Goal: Task Accomplishment & Management: Manage account settings

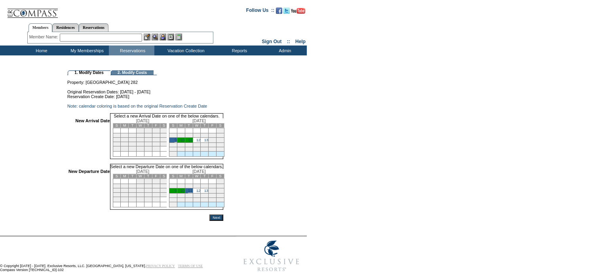
click at [223, 221] on input "Next" at bounding box center [216, 217] width 14 height 6
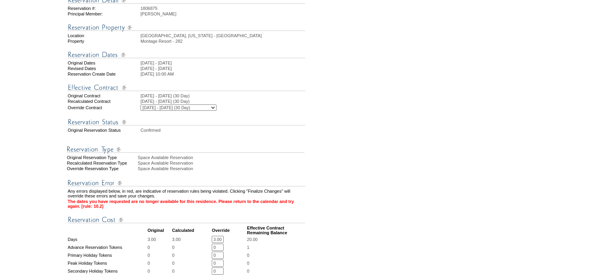
scroll to position [117, 0]
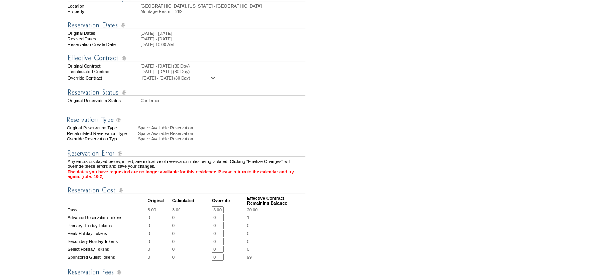
click at [218, 213] on input "3.00" at bounding box center [218, 209] width 12 height 7
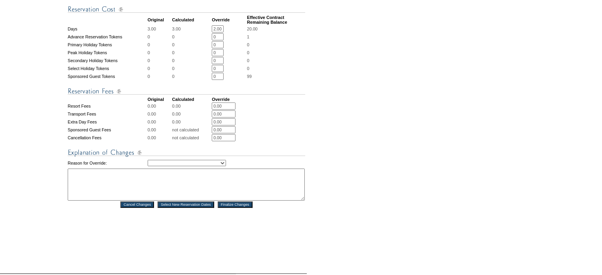
scroll to position [298, 0]
type input "2.00"
click at [226, 165] on select "Creating Continuous Stay Days Rebooked After Cancellation Editing Occupant Expe…" at bounding box center [187, 162] width 78 height 6
click at [148, 165] on select "Creating Continuous Stay Days Rebooked After Cancellation Editing Occupant Expe…" at bounding box center [187, 162] width 78 height 6
click at [226, 165] on select "Creating Continuous Stay Days Rebooked After Cancellation Editing Occupant Expe…" at bounding box center [187, 162] width 78 height 6
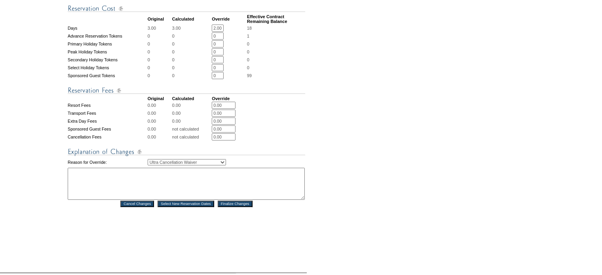
select select "1043"
click at [148, 165] on select "Creating Continuous Stay Days Rebooked After Cancellation Editing Occupant Expe…" at bounding box center [187, 162] width 78 height 6
click at [130, 184] on textarea at bounding box center [186, 184] width 237 height 32
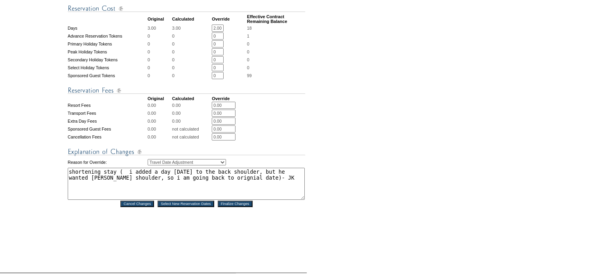
click at [196, 186] on textarea "shortening stay ( i added a day today to the back shoulder, but he wanted frint…" at bounding box center [186, 184] width 237 height 32
click at [191, 187] on textarea "shortening stay ( i added a day today to the back shoulder, but he wanted frint…" at bounding box center [186, 184] width 237 height 32
click at [205, 186] on textarea "shortening stay ( i added a day today to the back shoulder, but he wanted frint…" at bounding box center [186, 184] width 237 height 32
click at [77, 185] on textarea "shortening stay ( i added a day today to the back shoulder, but he wanted frint…" at bounding box center [186, 184] width 237 height 32
type textarea "shortening stay ( i added a day today to the back shoulder, but he wanted front…"
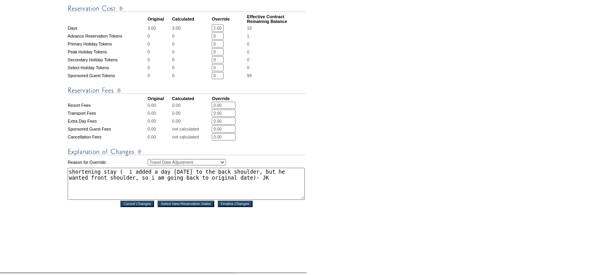
click at [240, 207] on input "Finalize Changes" at bounding box center [235, 204] width 35 height 6
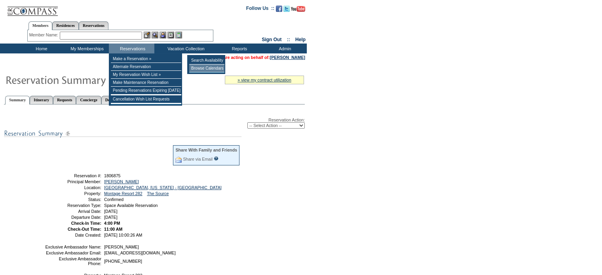
click at [202, 68] on td "Browse Calendars" at bounding box center [206, 68] width 35 height 8
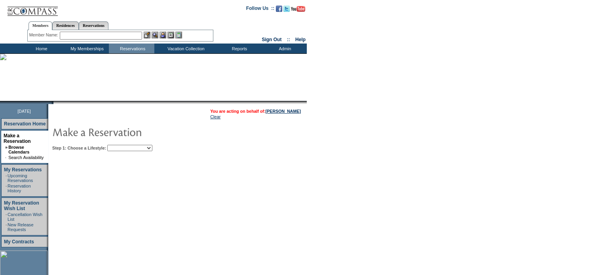
click at [152, 148] on select "Beach Leisure Metropolitan Mountain OIAL for Adventure OIAL for Couples OIAL fo…" at bounding box center [129, 148] width 45 height 6
select select "Beach"
click at [121, 145] on select "Beach Leisure Metropolitan Mountain OIAL for Adventure OIAL for Couples OIAL fo…" at bounding box center [129, 148] width 45 height 6
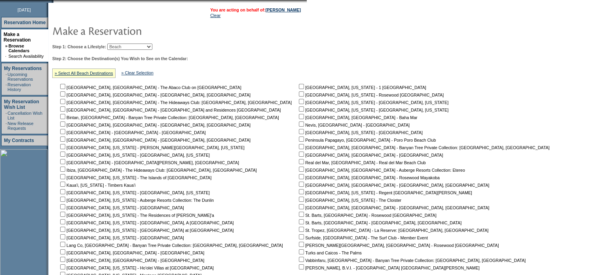
scroll to position [142, 0]
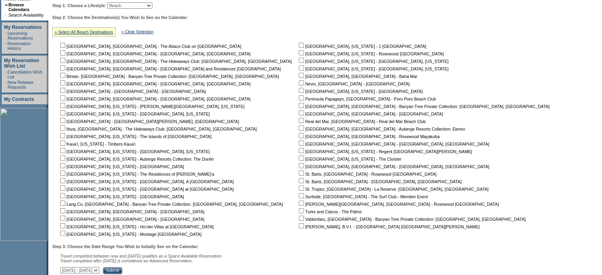
click at [64, 190] on input "checkbox" at bounding box center [62, 187] width 5 height 5
checkbox input "true"
click at [64, 196] on input "checkbox" at bounding box center [62, 195] width 5 height 5
checkbox input "true"
click at [299, 91] on input "checkbox" at bounding box center [301, 90] width 5 height 5
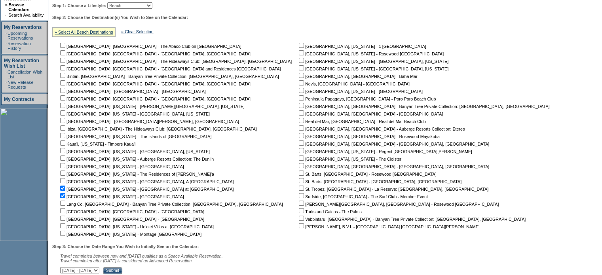
checkbox input "true"
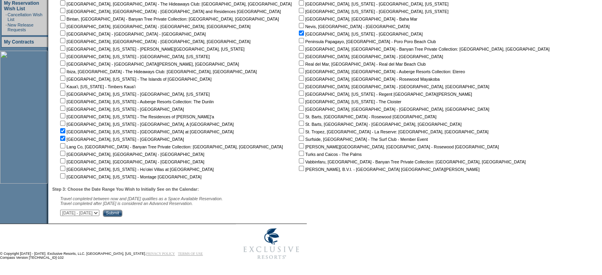
click at [99, 213] on select "[DATE] - [DATE] [DATE] - [DATE] [DATE] - [DATE] [DATE] - [DATE] [DATE] - [DATE]…" at bounding box center [79, 213] width 39 height 6
select select "[DATE]|[DATE]"
click at [64, 210] on select "[DATE] - [DATE] [DATE] - [DATE] [DATE] - [DATE] [DATE] - [DATE] [DATE] - [DATE]…" at bounding box center [79, 213] width 39 height 6
click at [122, 213] on input "Submit" at bounding box center [112, 213] width 19 height 7
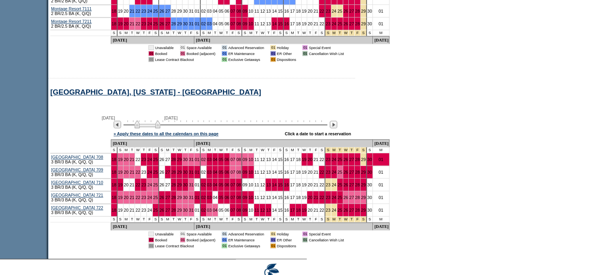
scroll to position [725, 0]
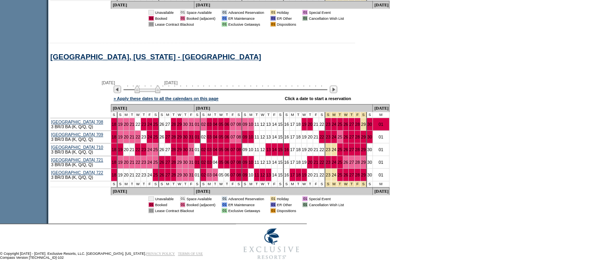
click at [236, 140] on td "08" at bounding box center [239, 137] width 6 height 13
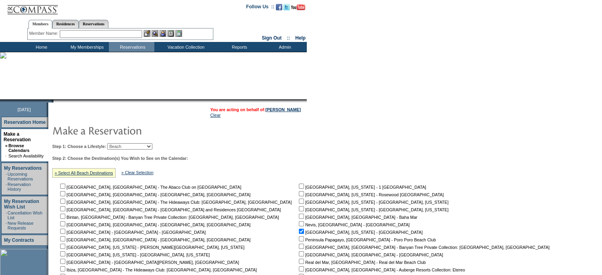
scroll to position [0, 0]
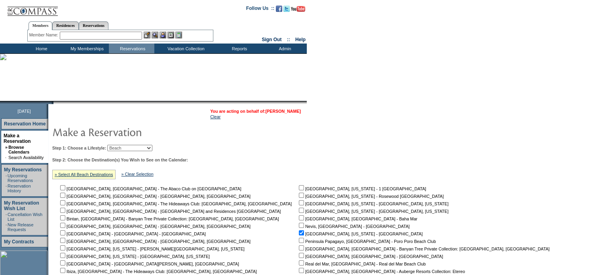
click at [291, 110] on link "[PERSON_NAME]" at bounding box center [282, 111] width 35 height 5
